Goal: Find specific page/section: Find specific page/section

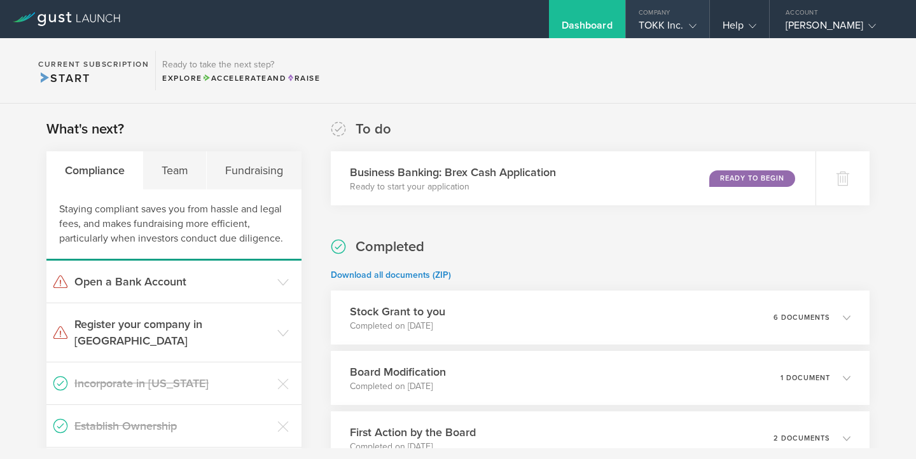
click at [679, 29] on div "TOKK Inc." at bounding box center [668, 28] width 58 height 19
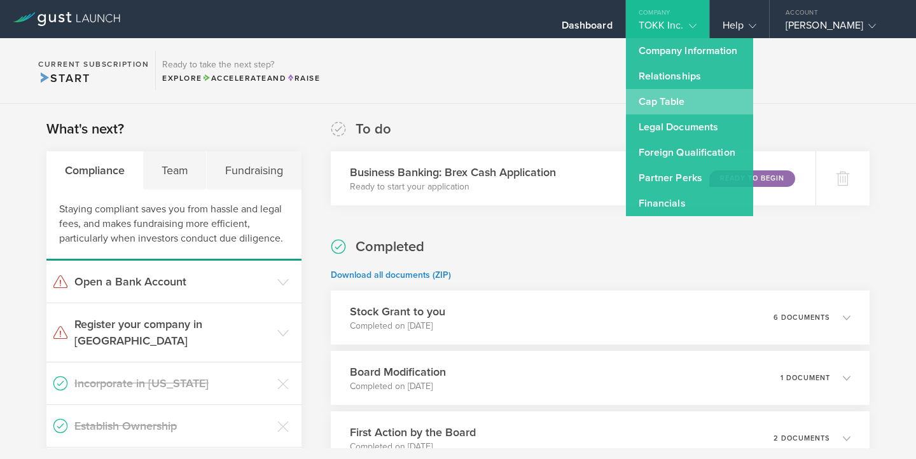
click at [655, 102] on link "Cap Table" at bounding box center [689, 101] width 127 height 25
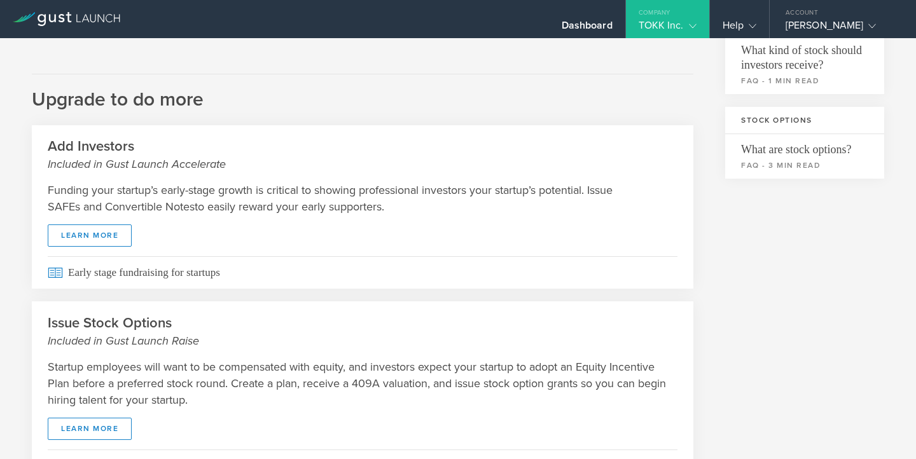
scroll to position [466, 0]
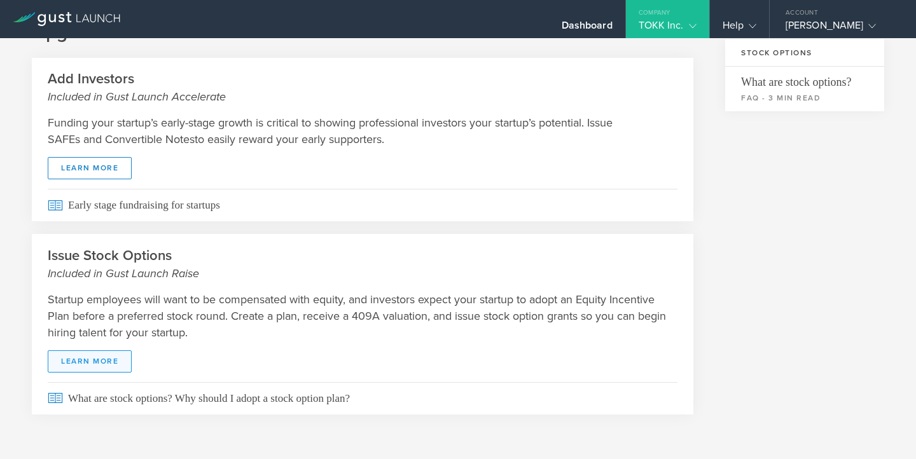
click at [85, 359] on link "learn more" at bounding box center [90, 362] width 84 height 22
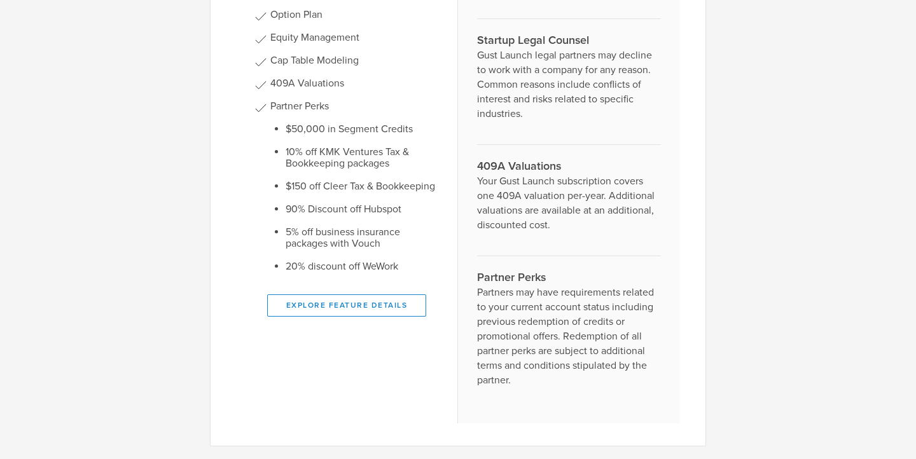
scroll to position [0, 0]
